Goal: Information Seeking & Learning: Understand process/instructions

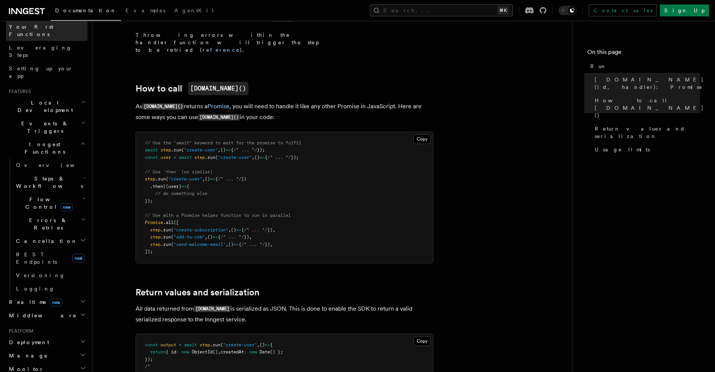
scroll to position [123, 0]
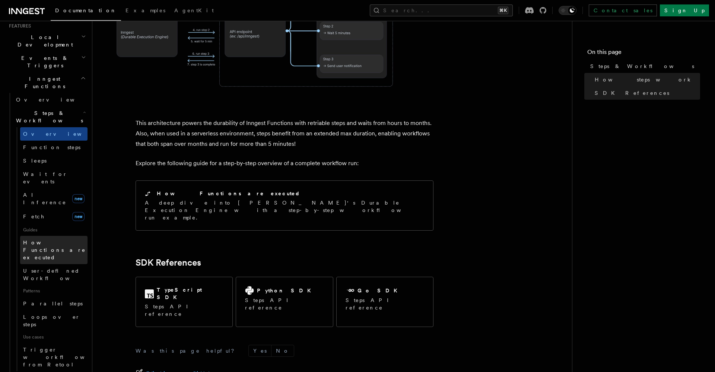
scroll to position [168, 0]
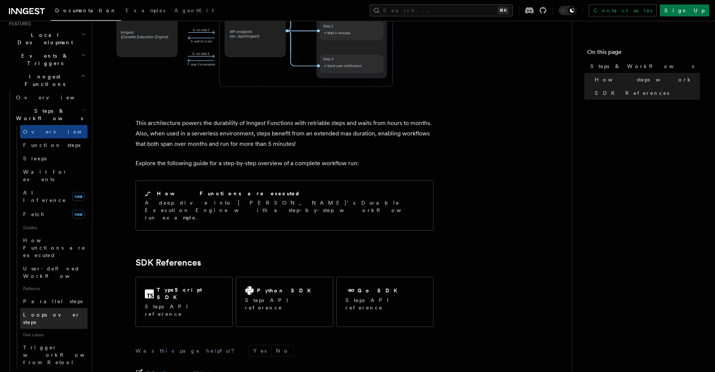
click at [42, 311] on span "Loops over steps" at bounding box center [55, 318] width 64 height 15
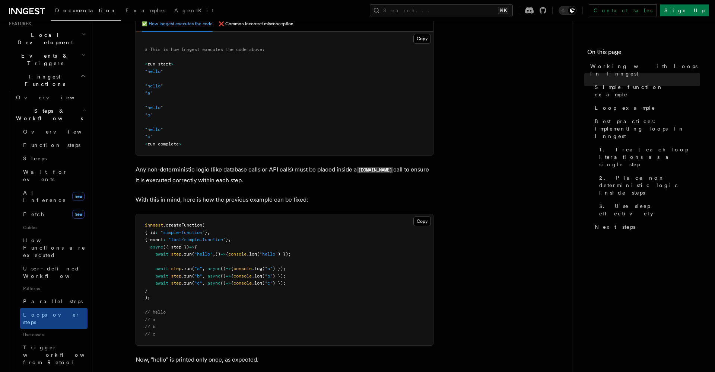
scroll to position [334, 0]
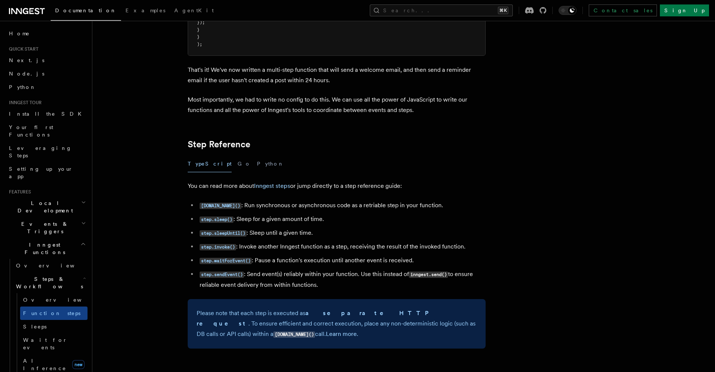
scroll to position [1207, 0]
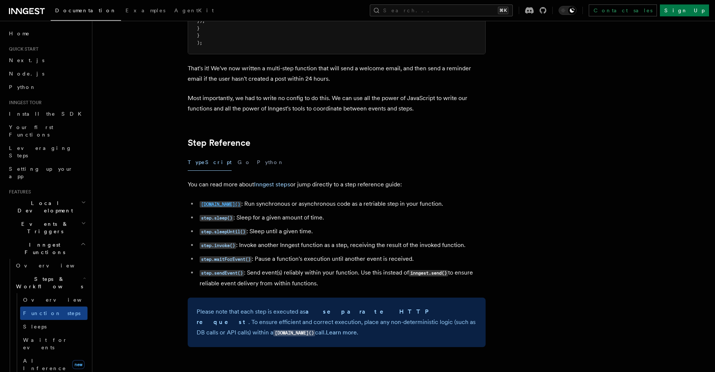
click at [211, 201] on code "[DOMAIN_NAME]()" at bounding box center [221, 204] width 42 height 6
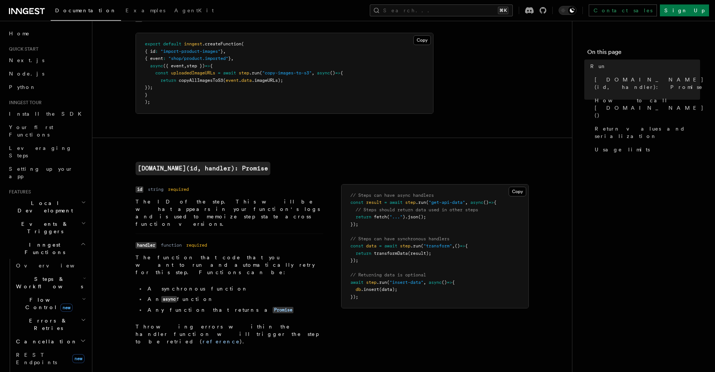
scroll to position [67, 0]
